Goal: Navigation & Orientation: Find specific page/section

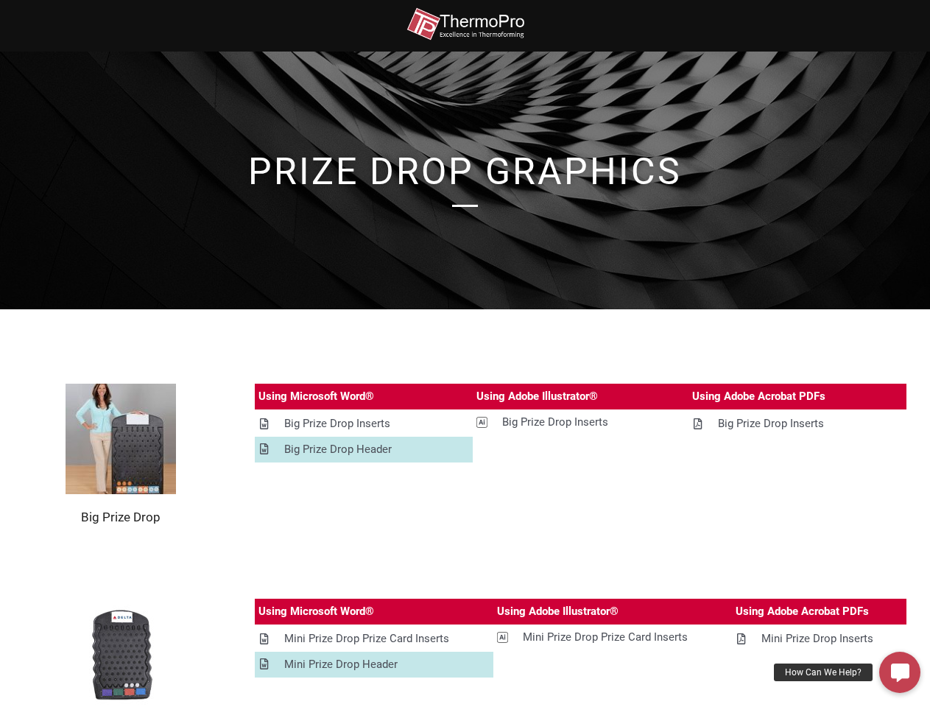
click at [465, 354] on section "Big Prize Drop Using Microsoft Word® Using Adobe Illustrator® Using Adobe Acrob…" at bounding box center [465, 454] width 930 height 289
